Goal: Find specific page/section: Find specific page/section

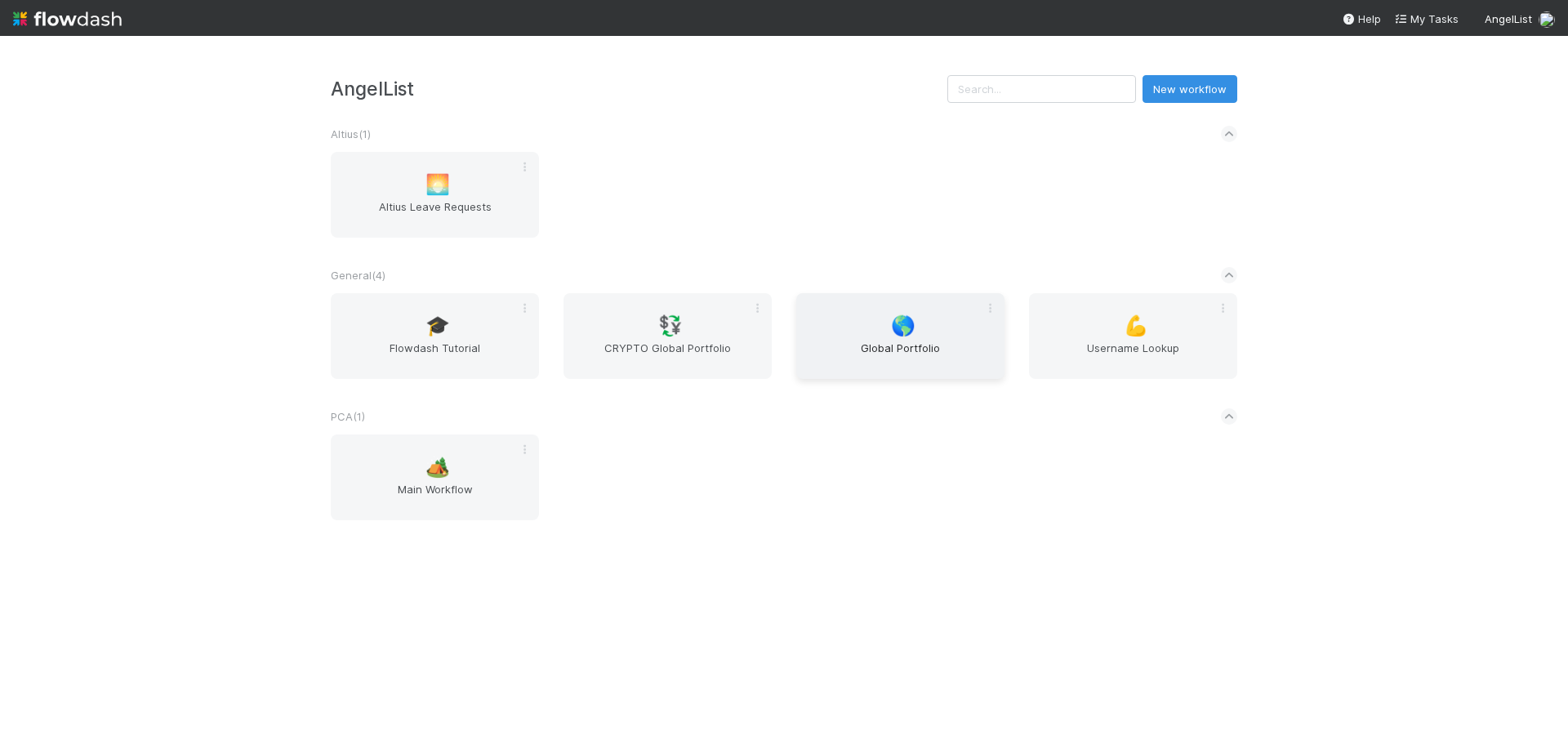
click at [910, 355] on span "Global Portfolio" at bounding box center [900, 356] width 195 height 33
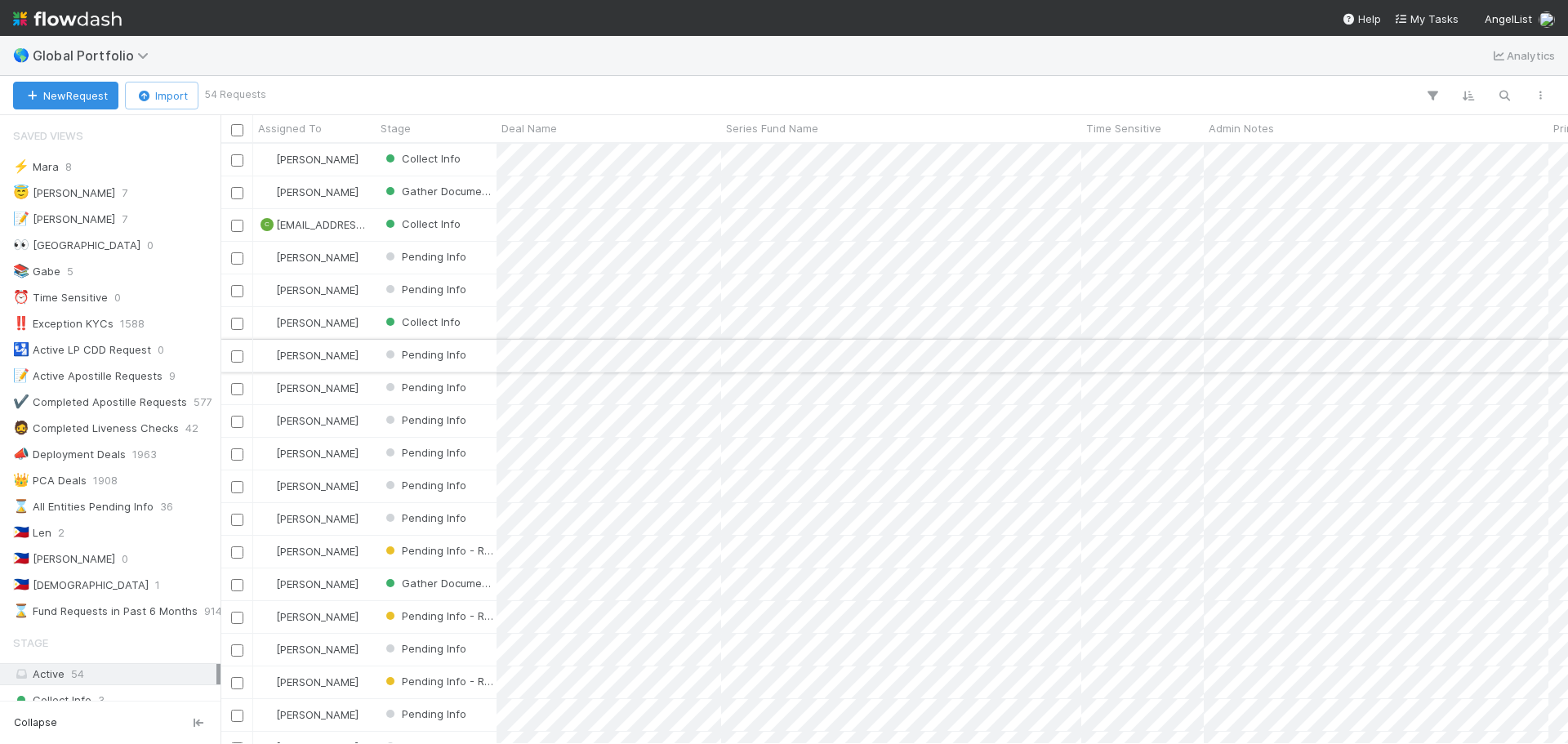
scroll to position [588, 1335]
click at [83, 583] on div "🇵🇭 [PERSON_NAME] 1" at bounding box center [115, 585] width 204 height 21
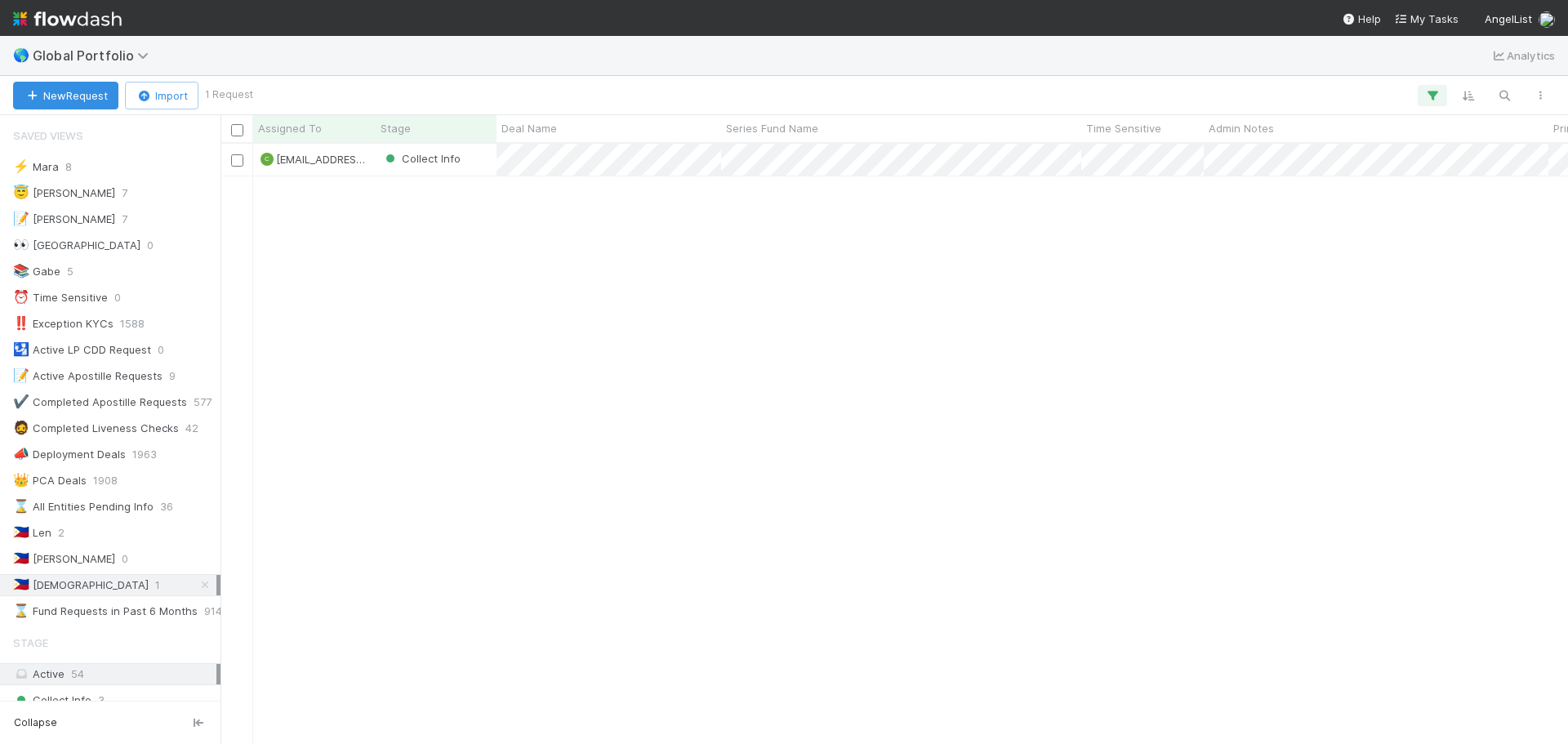
scroll to position [588, 1335]
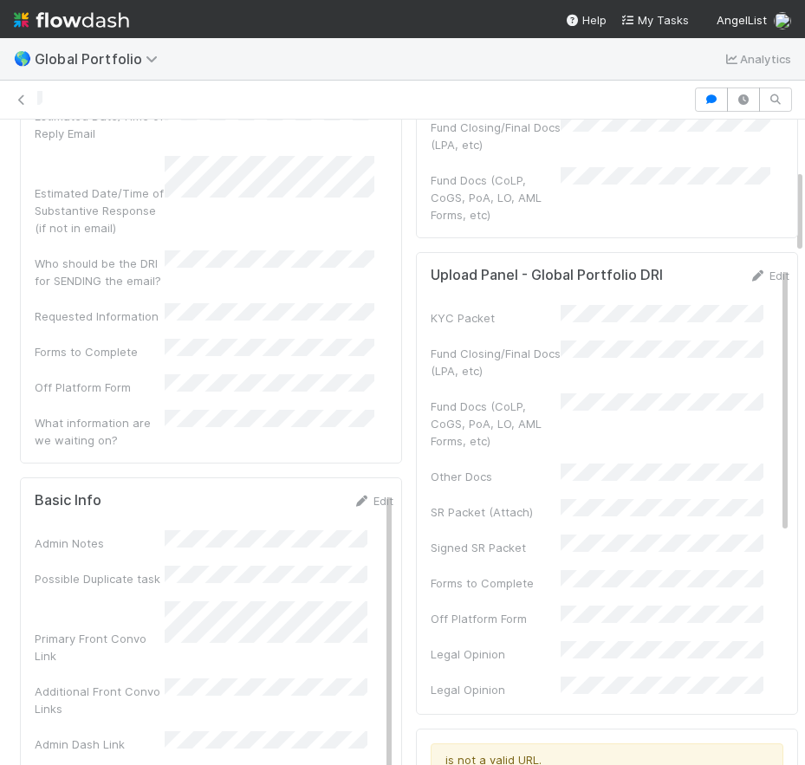
scroll to position [371, 0]
